Goal: Information Seeking & Learning: Find specific page/section

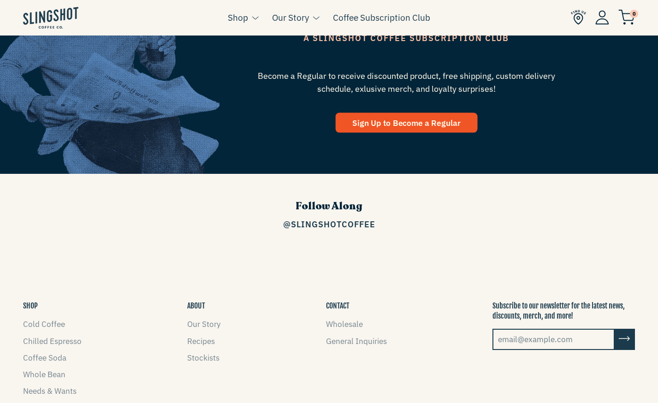
scroll to position [1300, 0]
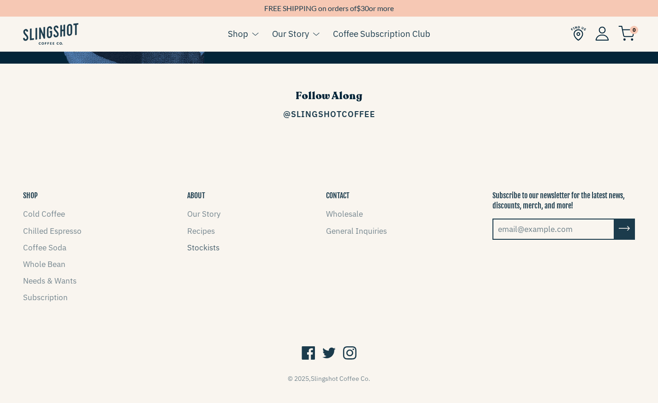
click at [208, 243] on link "Stockists" at bounding box center [203, 248] width 32 height 10
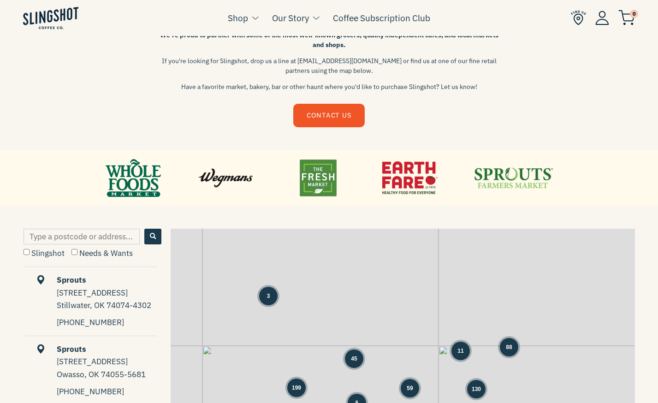
scroll to position [331, 0]
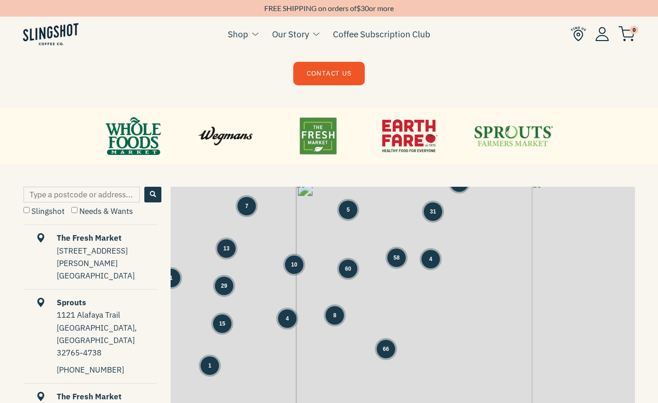
click at [28, 213] on label "Slingshot" at bounding box center [44, 211] width 41 height 10
click at [28, 213] on input "Slingshot" at bounding box center [27, 210] width 6 height 6
checkbox input "true"
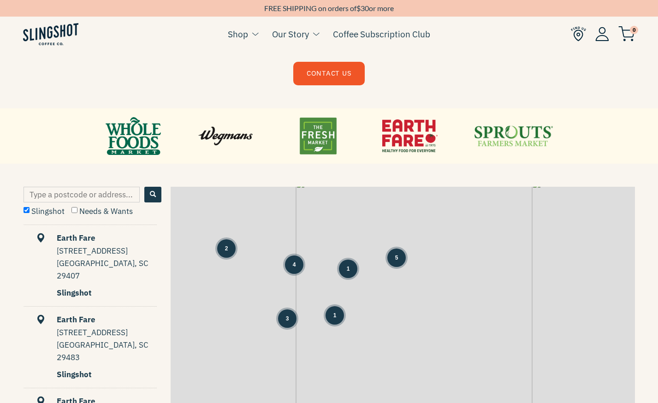
click at [391, 346] on div "2 7 2 4 1 5 3 1 + −" at bounding box center [403, 328] width 464 height 282
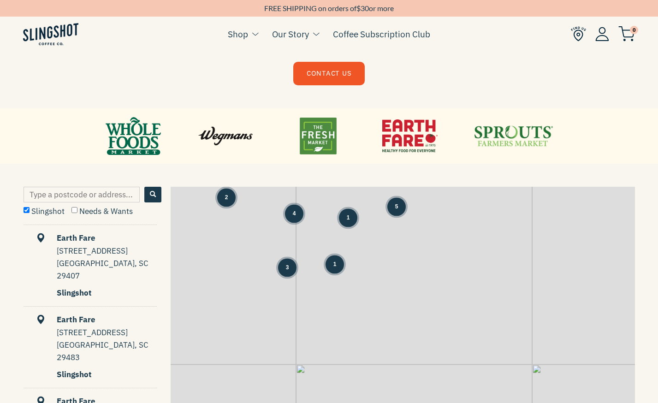
drag, startPoint x: 405, startPoint y: 348, endPoint x: 405, endPoint y: 296, distance: 52.6
click at [405, 296] on div "2 7 2 4 1 5 3 1 + −" at bounding box center [403, 328] width 464 height 282
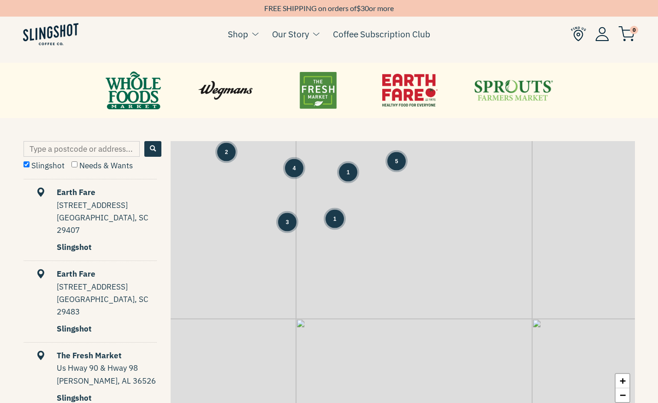
scroll to position [427, 0]
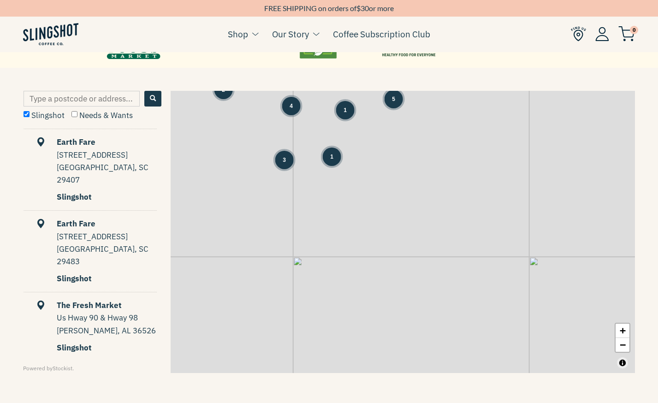
drag, startPoint x: 407, startPoint y: 224, endPoint x: 404, endPoint y: 211, distance: 13.8
click at [404, 211] on div "2 7 2 4 1 5 3 1 + −" at bounding box center [403, 232] width 464 height 282
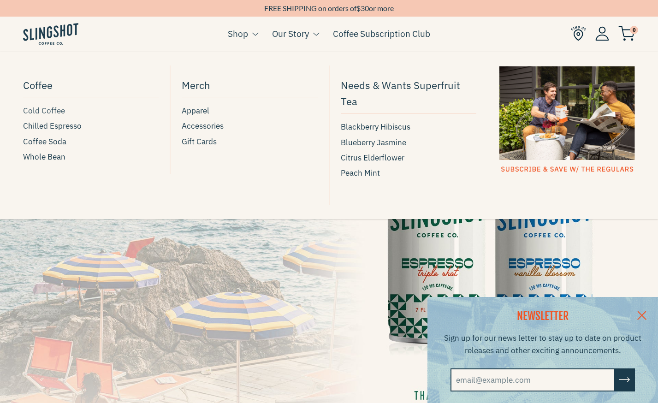
click at [32, 112] on span "Cold Coffee" at bounding box center [44, 111] width 42 height 12
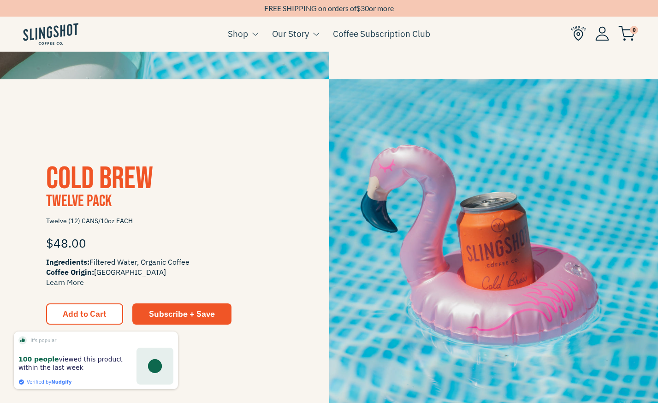
scroll to position [878, 0]
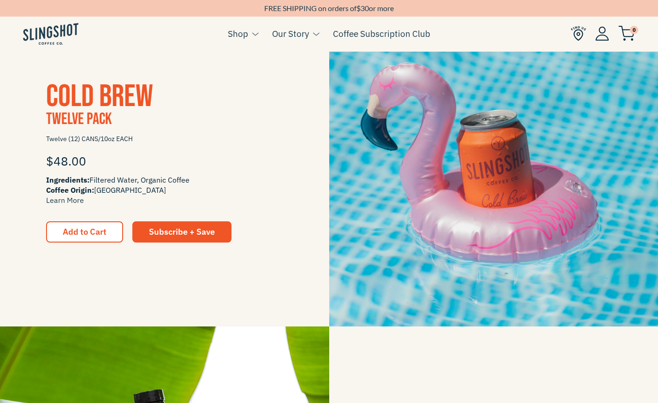
click at [76, 92] on span "Cold Brew" at bounding box center [99, 96] width 107 height 37
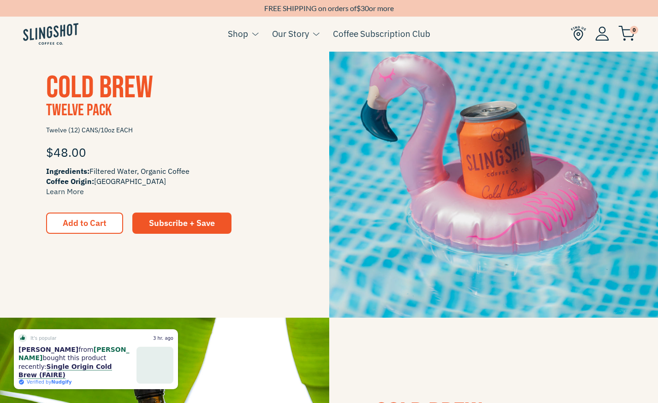
scroll to position [887, 0]
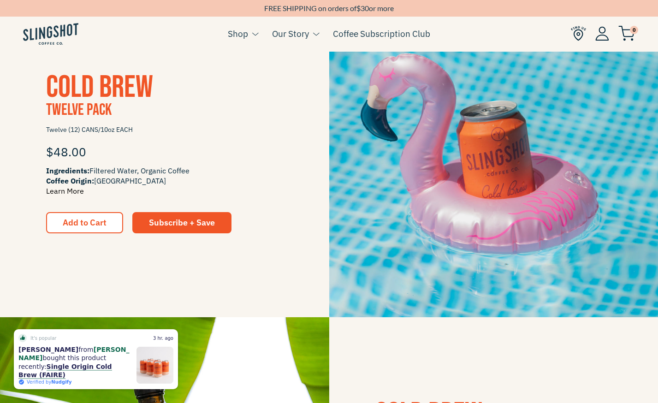
click at [70, 190] on link "Learn More" at bounding box center [65, 190] width 38 height 9
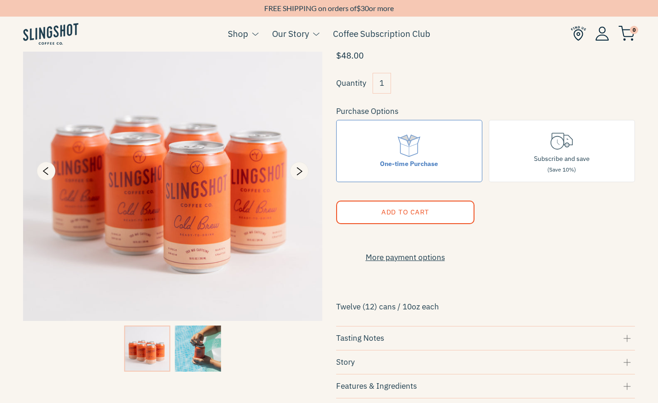
scroll to position [90, 0]
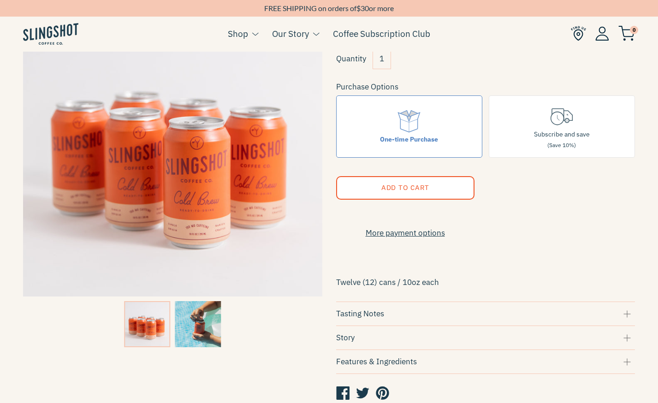
click at [208, 306] on img at bounding box center [198, 324] width 46 height 46
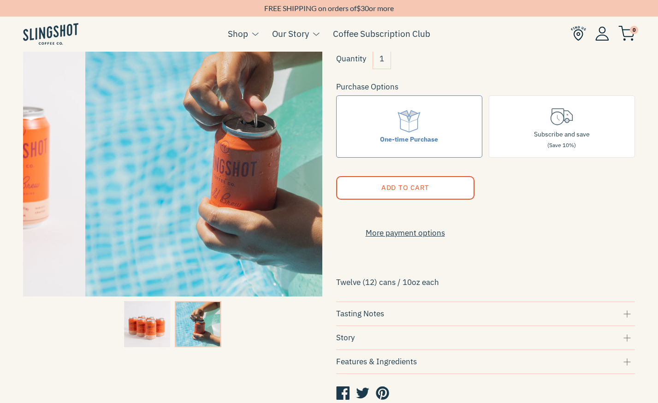
click at [138, 330] on img at bounding box center [147, 324] width 46 height 46
